Goal: Information Seeking & Learning: Learn about a topic

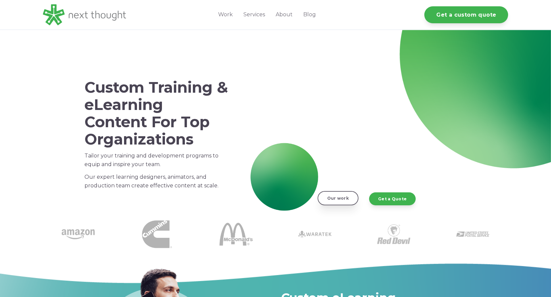
click at [336, 200] on link "Our work" at bounding box center [338, 198] width 41 height 14
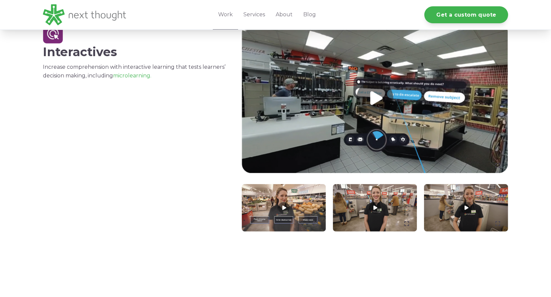
scroll to position [665, 0]
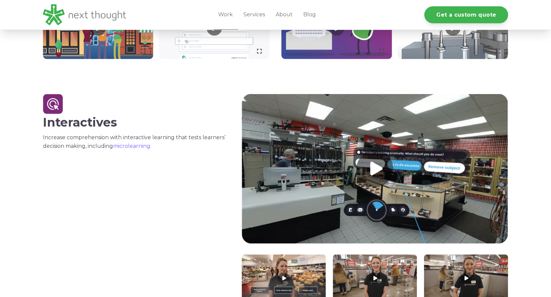
click at [138, 146] on link "microlearning." at bounding box center [132, 146] width 38 height 6
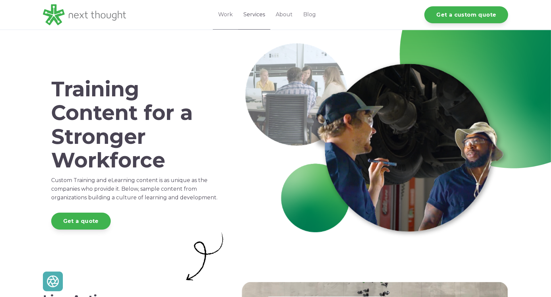
click at [253, 14] on link "Services" at bounding box center [254, 15] width 32 height 30
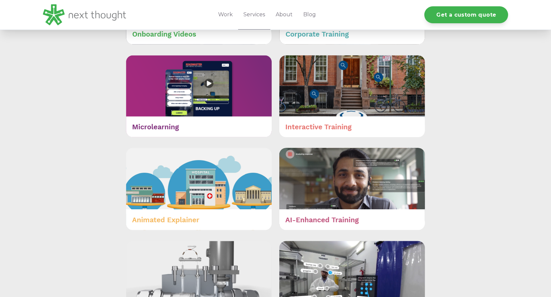
scroll to position [366, 0]
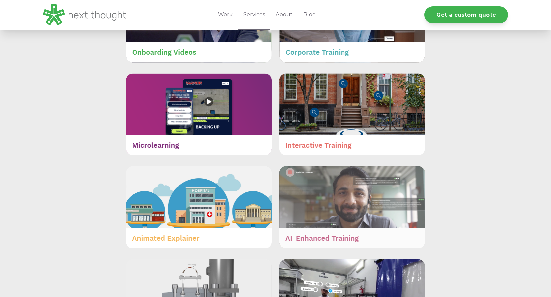
click at [353, 200] on img at bounding box center [352, 207] width 146 height 82
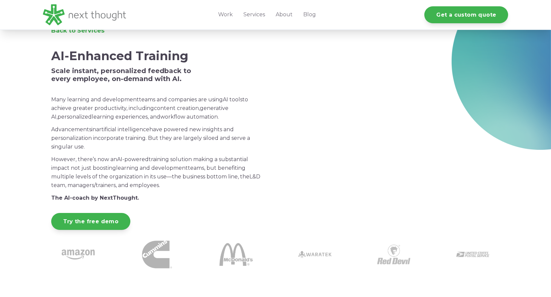
scroll to position [33, 0]
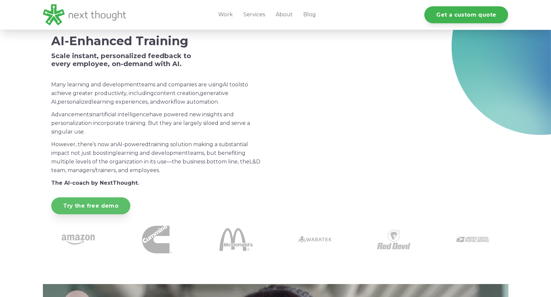
click at [86, 206] on link "Try the free demo" at bounding box center [90, 206] width 79 height 17
